Goal: Information Seeking & Learning: Find specific fact

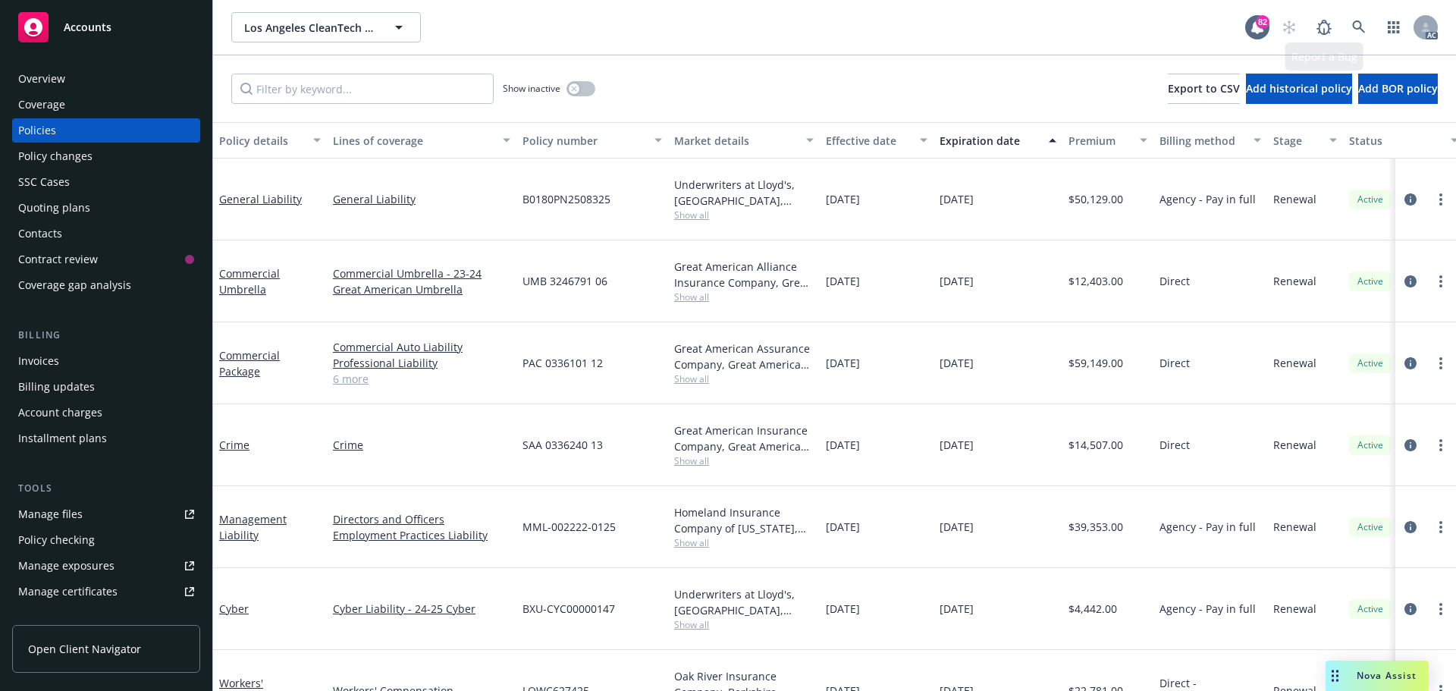
click at [1358, 26] on icon at bounding box center [1359, 27] width 14 height 14
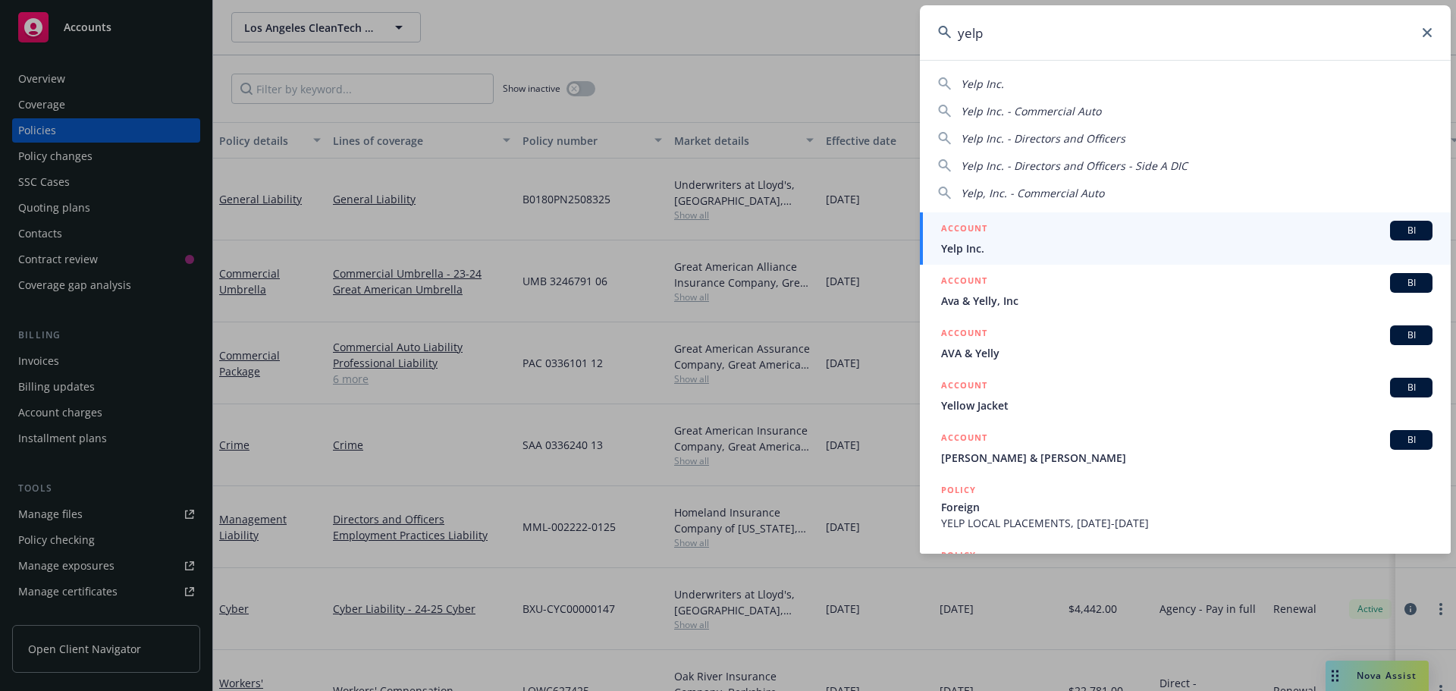
type input "yelp"
click at [1012, 249] on span "Yelp Inc." at bounding box center [1186, 248] width 491 height 16
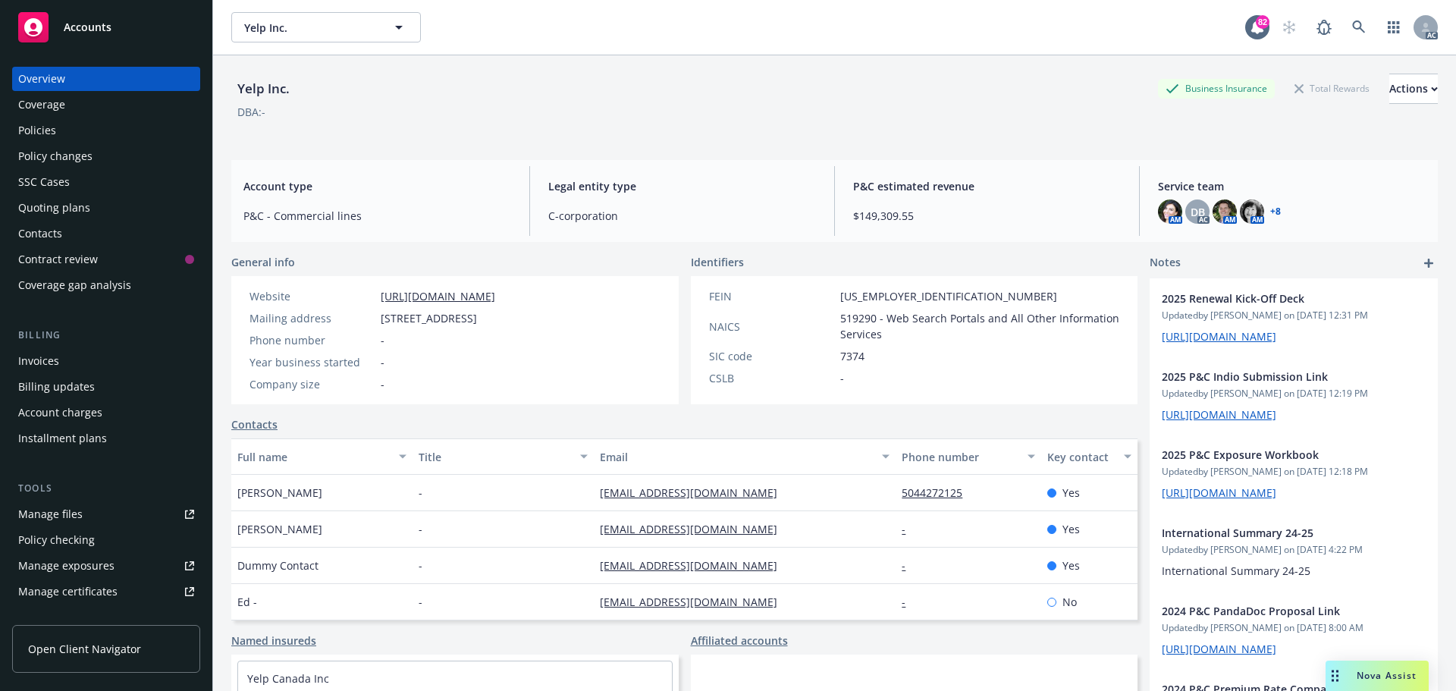
click at [80, 127] on div "Policies" at bounding box center [106, 130] width 176 height 24
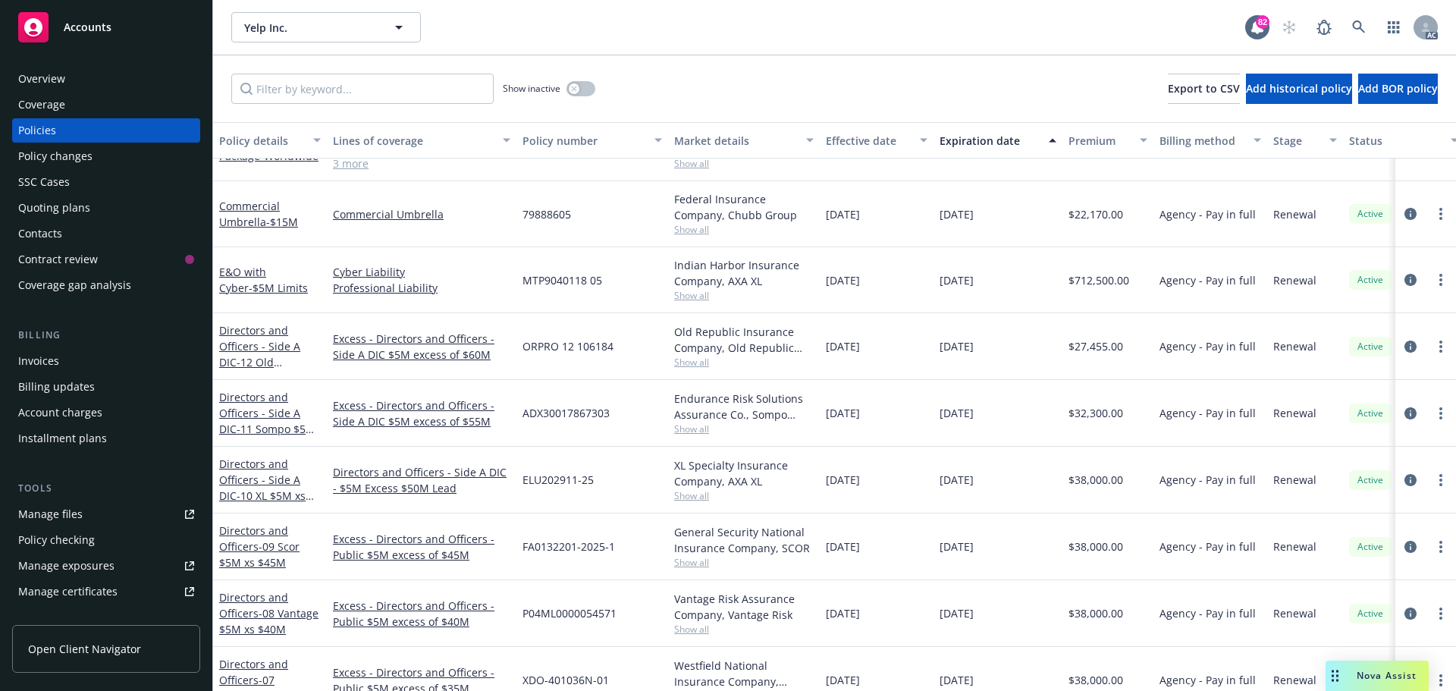
scroll to position [1126, 0]
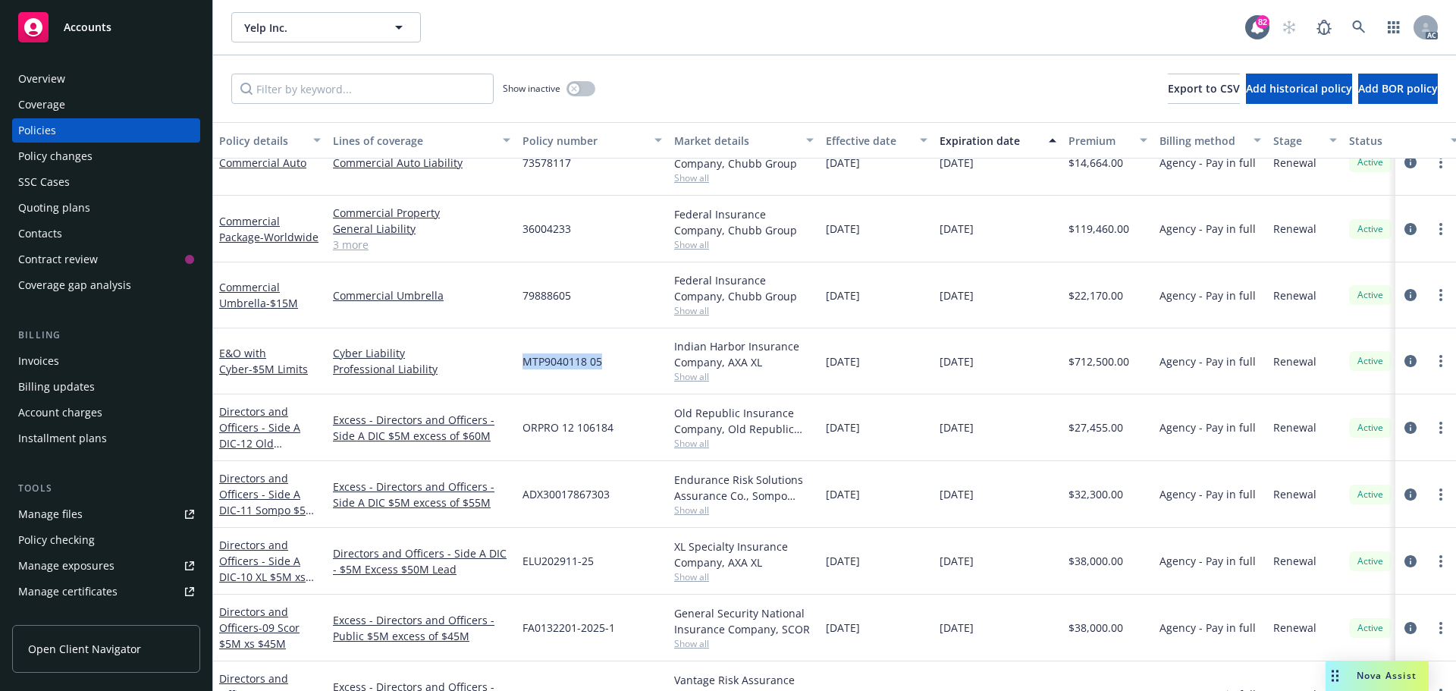
drag, startPoint x: 603, startPoint y: 360, endPoint x: 525, endPoint y: 359, distance: 78.1
click at [525, 359] on div "MTP9040118 05" at bounding box center [593, 361] width 152 height 66
click at [696, 377] on span "Show all" at bounding box center [744, 376] width 140 height 13
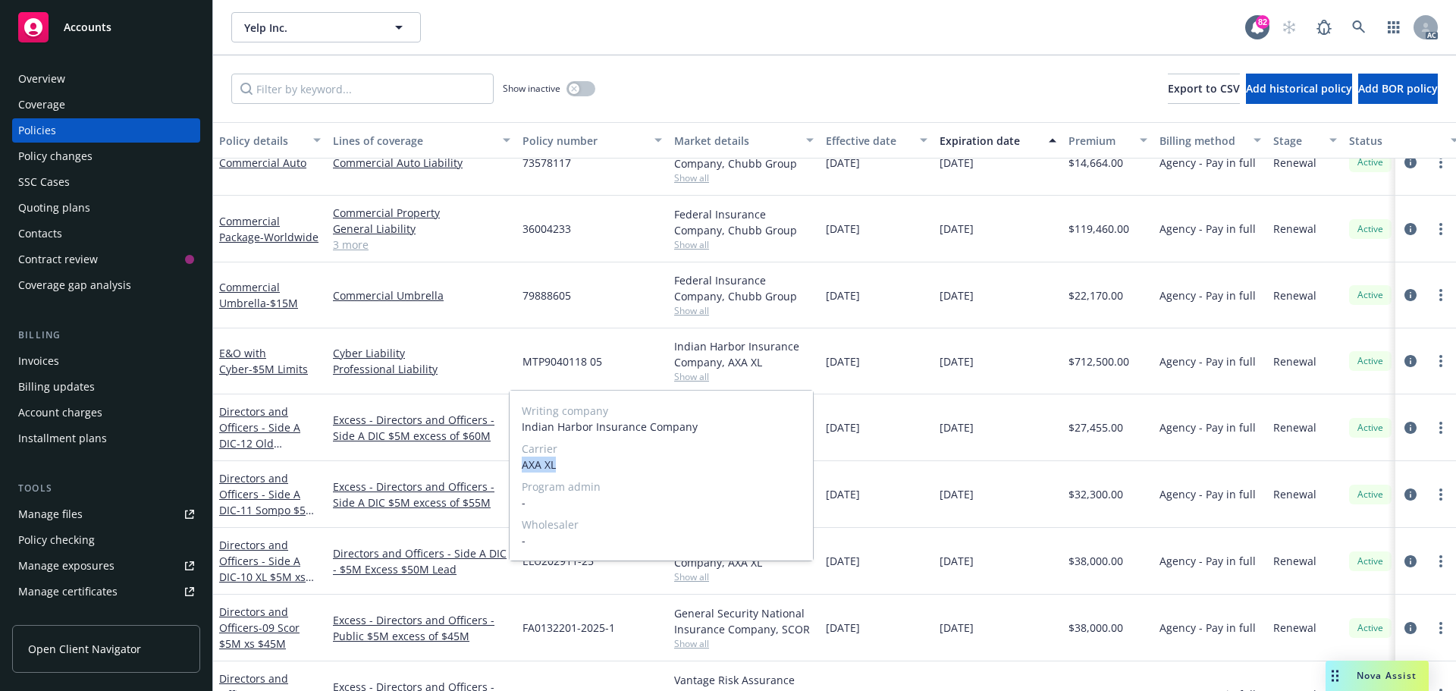
drag, startPoint x: 564, startPoint y: 468, endPoint x: 514, endPoint y: 467, distance: 49.3
click at [514, 467] on div "Writing company Indian Harbor Insurance Company Carrier AXA XL Program admin - …" at bounding box center [661, 476] width 303 height 170
copy span "AXA XL"
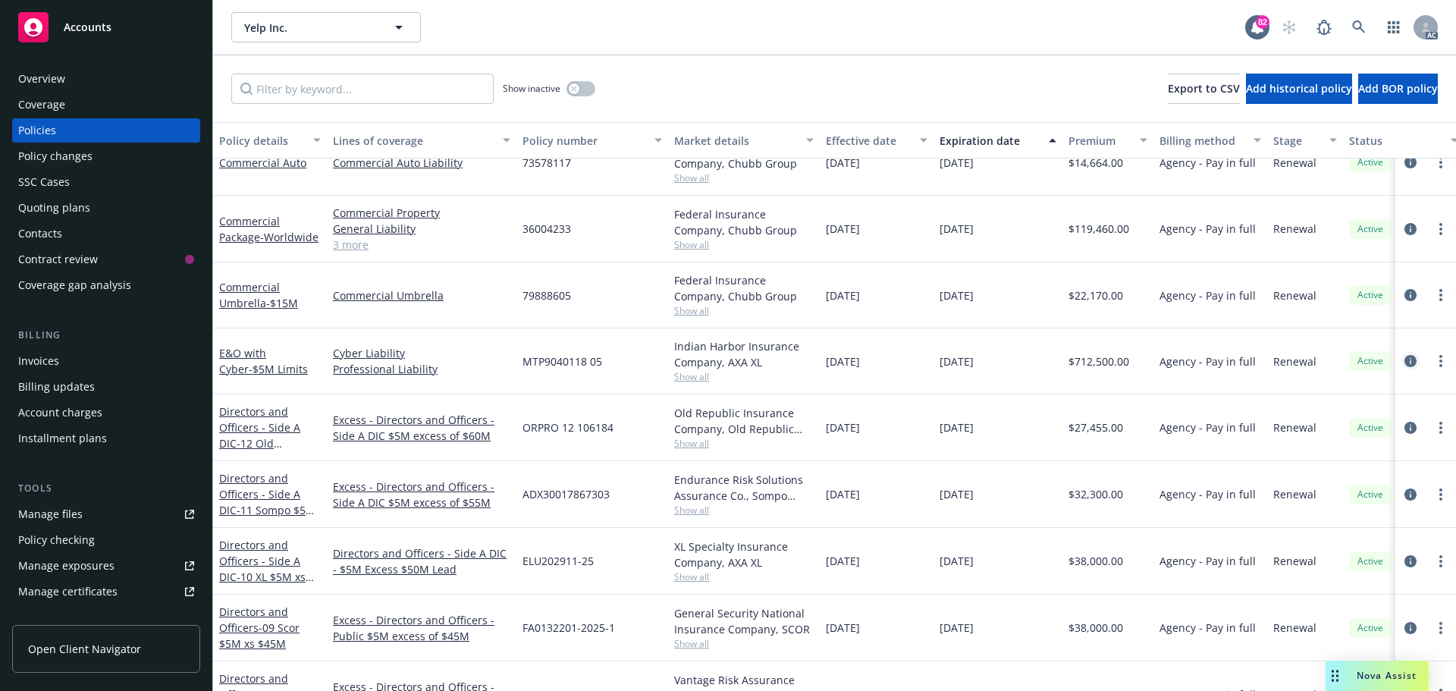
click at [1405, 360] on icon "circleInformation" at bounding box center [1411, 361] width 12 height 12
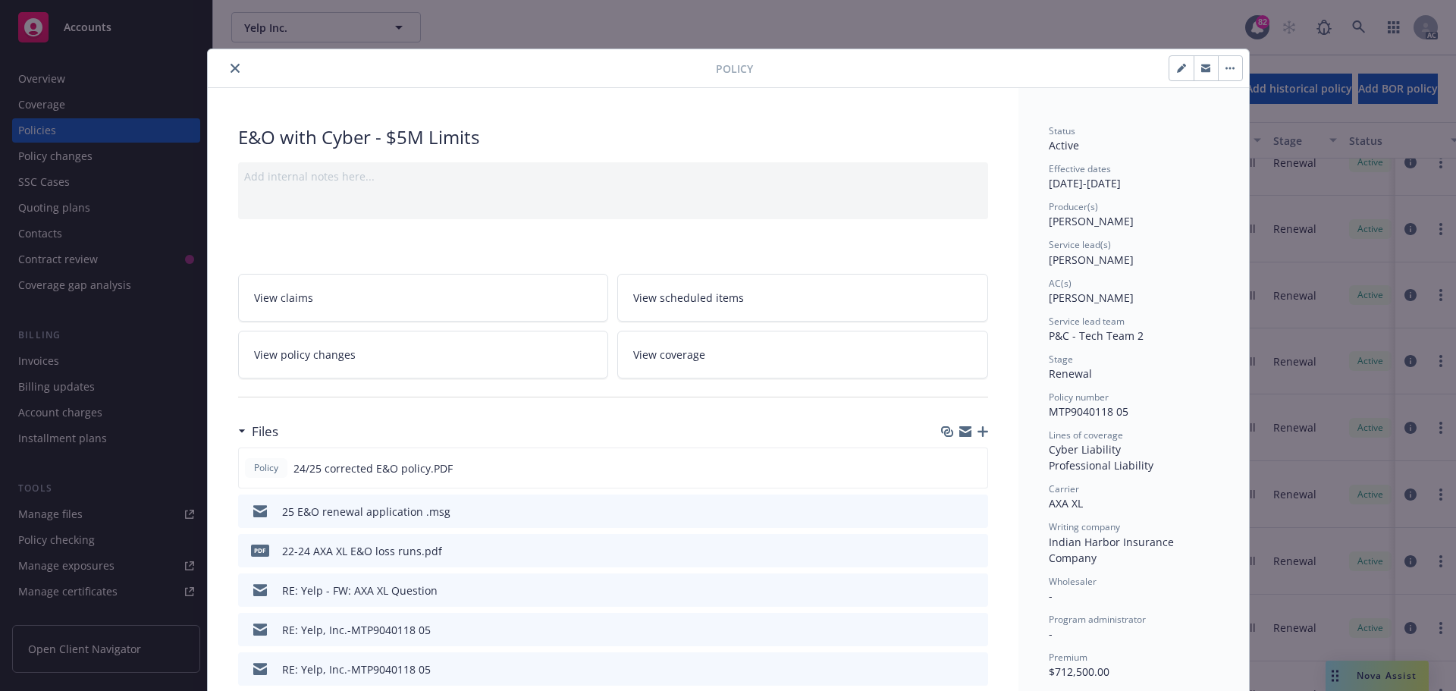
click at [195, 52] on div "Policy E&O with Cyber - $5M Limits Add internal notes here... View claims View …" at bounding box center [728, 345] width 1456 height 691
click at [226, 71] on button "close" at bounding box center [235, 68] width 18 height 18
